Goal: Find specific page/section: Find specific page/section

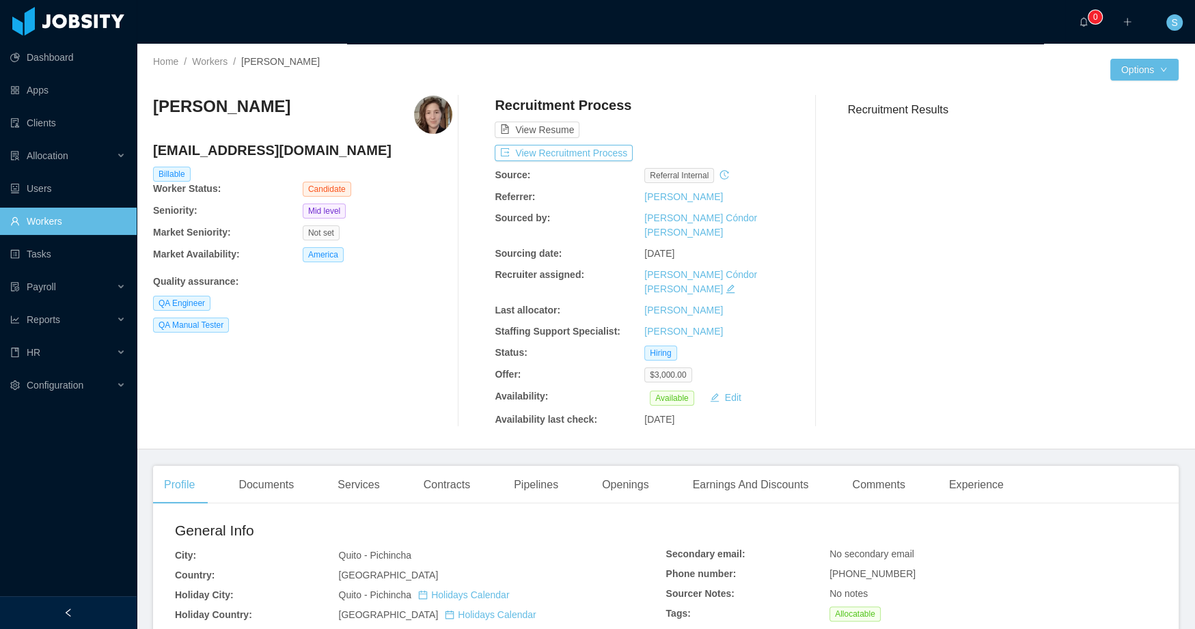
scroll to position [3, 0]
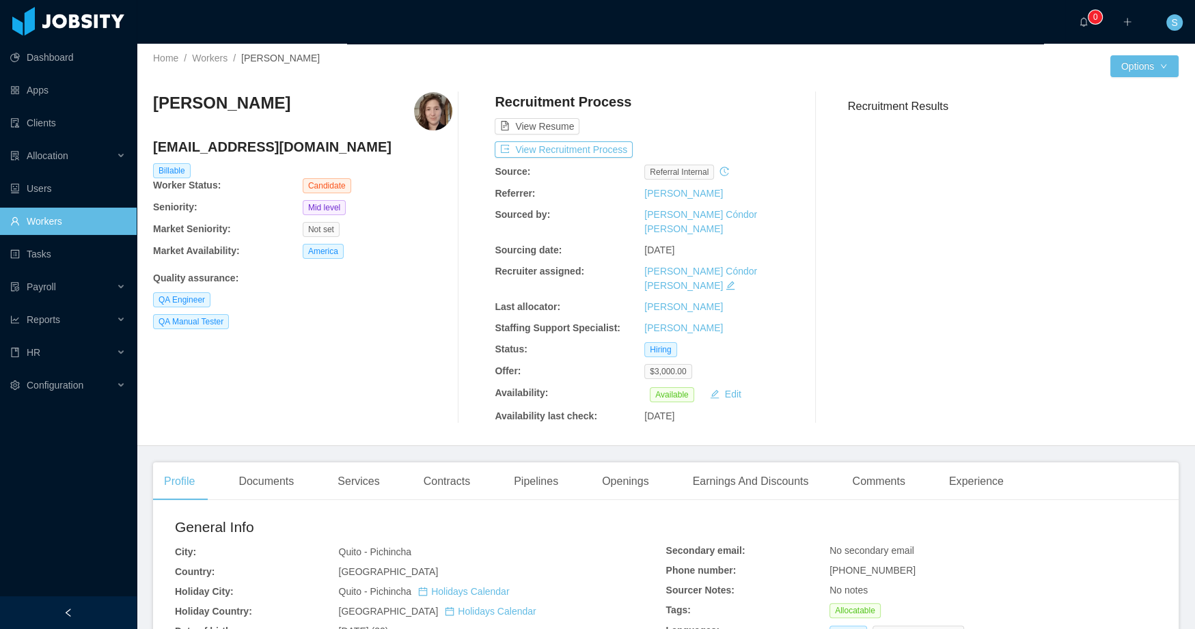
click at [222, 52] on div "Home / Workers / [PERSON_NAME] /" at bounding box center [409, 58] width 513 height 14
click at [45, 213] on link "Workers" at bounding box center [68, 221] width 116 height 27
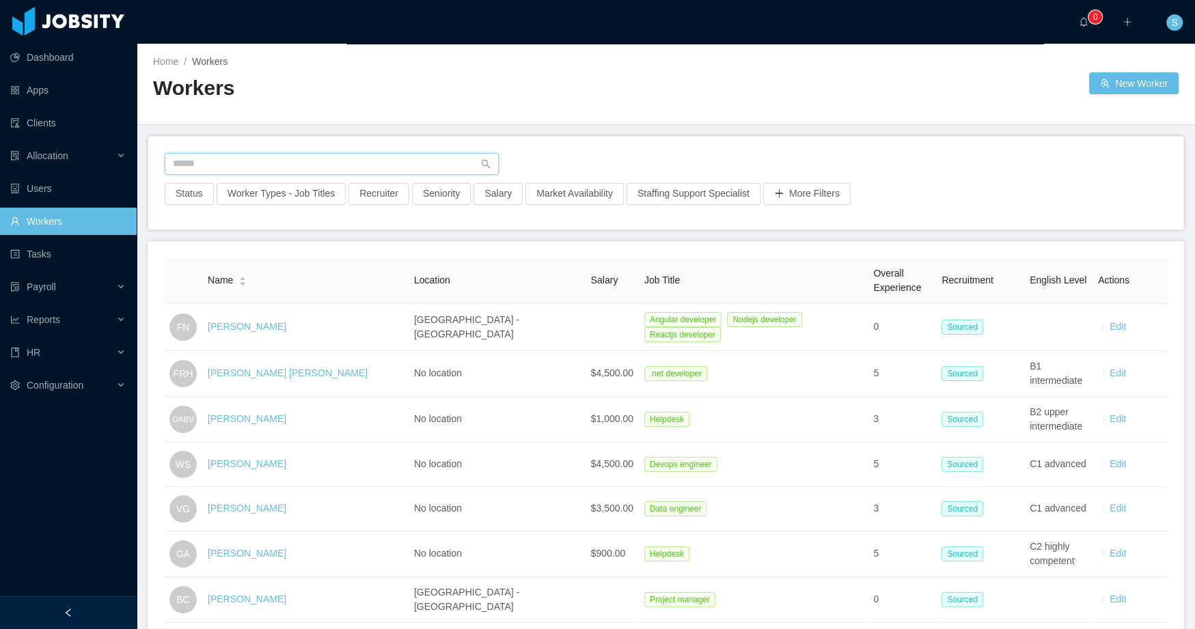
click at [375, 154] on input "text" at bounding box center [332, 164] width 334 height 22
click at [341, 159] on input "text" at bounding box center [332, 164] width 334 height 22
paste input "******"
drag, startPoint x: 341, startPoint y: 159, endPoint x: 83, endPoint y: 122, distance: 260.9
click at [83, 122] on section "Dashboard Apps Clients Allocation Users Workers Tasks Payroll Reports HR Config…" at bounding box center [597, 314] width 1195 height 629
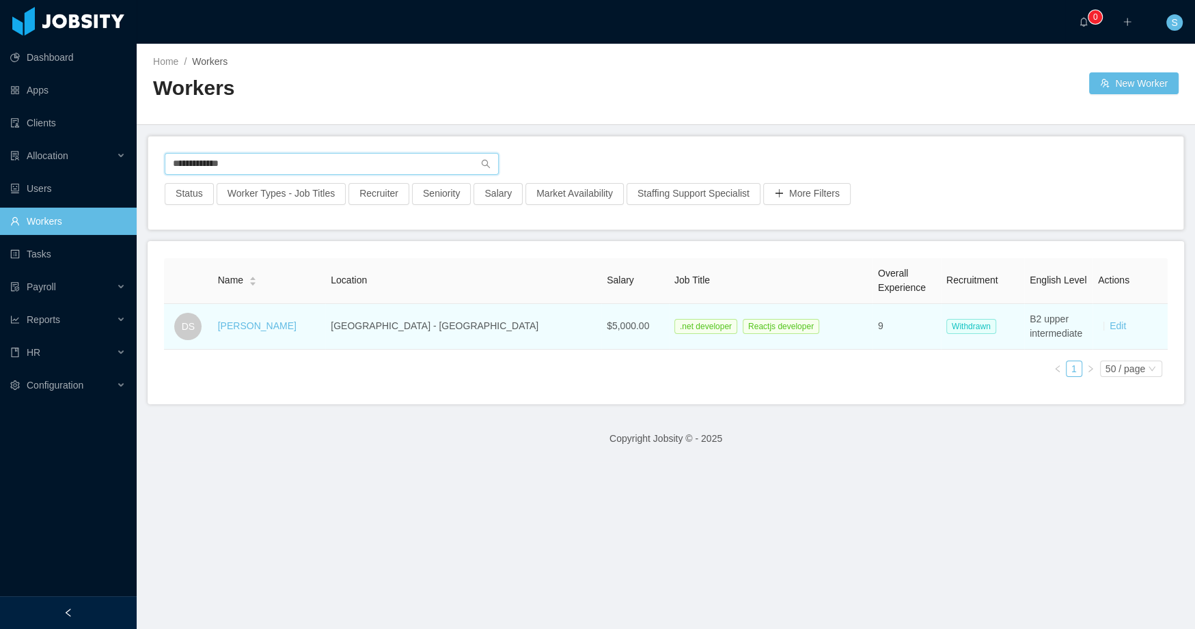
type input "**********"
click at [261, 332] on div "[PERSON_NAME]" at bounding box center [257, 326] width 79 height 14
click at [260, 327] on link "[PERSON_NAME]" at bounding box center [257, 326] width 79 height 11
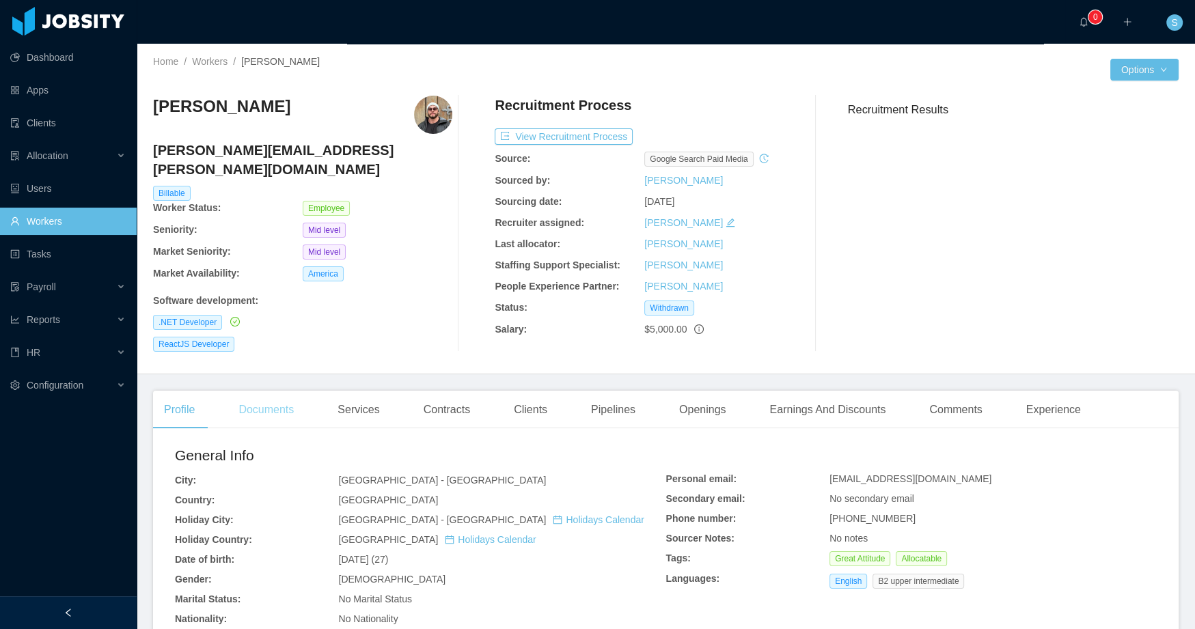
click at [278, 401] on div "Documents" at bounding box center [266, 410] width 77 height 38
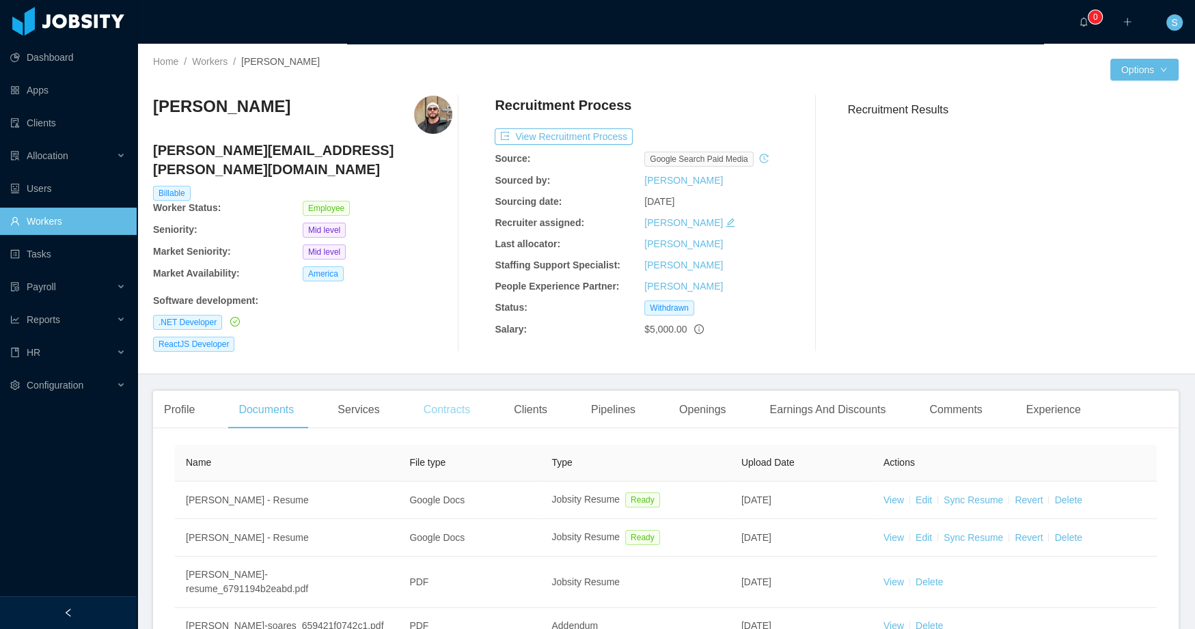
click at [471, 400] on div "Contracts" at bounding box center [447, 410] width 68 height 38
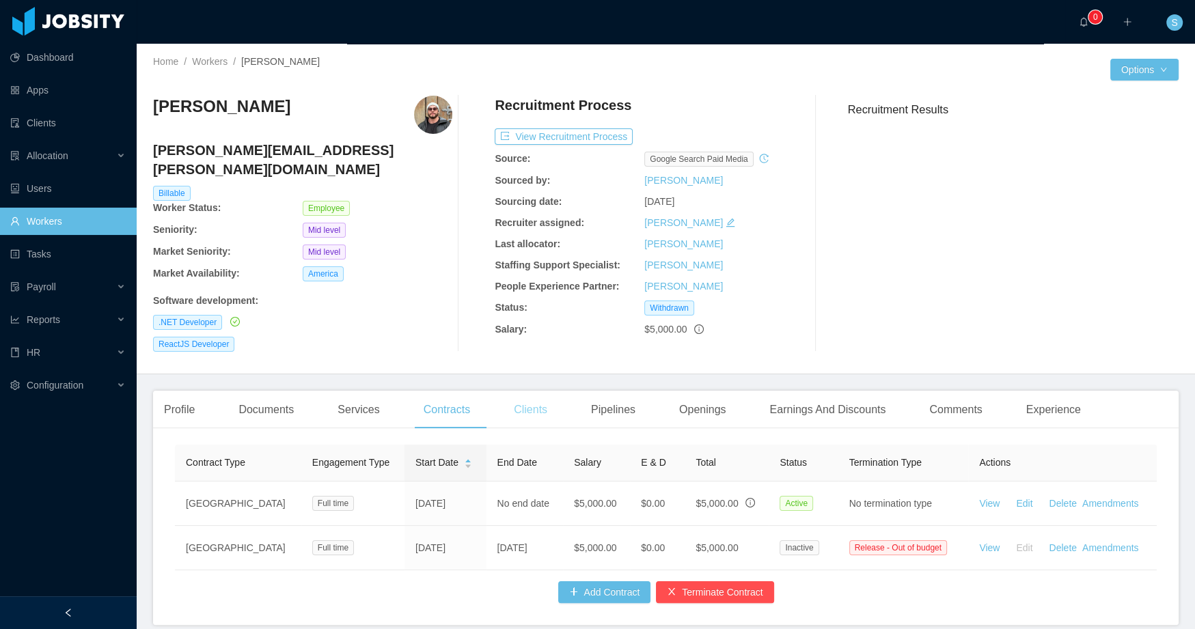
click at [552, 394] on div "Clients" at bounding box center [530, 410] width 55 height 38
